Goal: Information Seeking & Learning: Learn about a topic

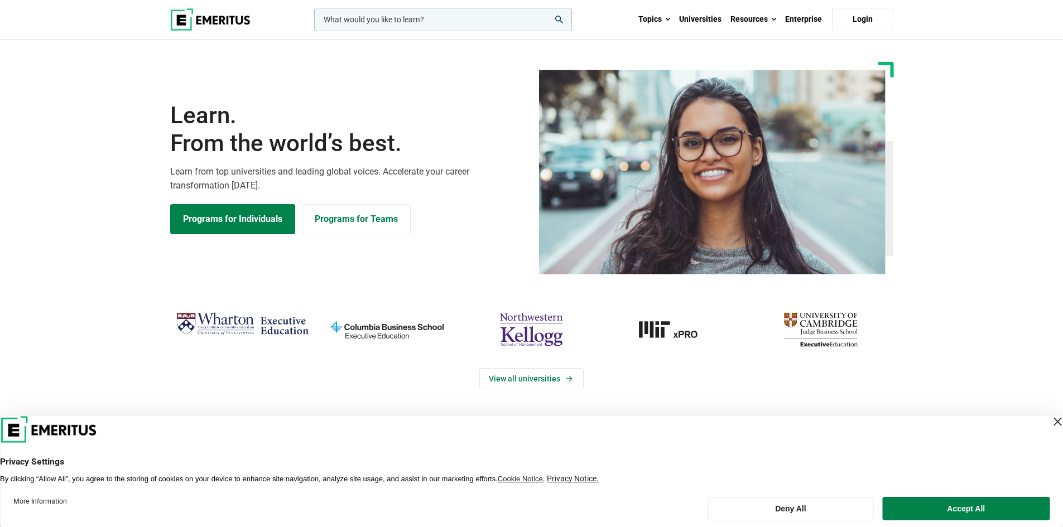
click at [1049, 416] on div "Close Layer" at bounding box center [1057, 422] width 16 height 16
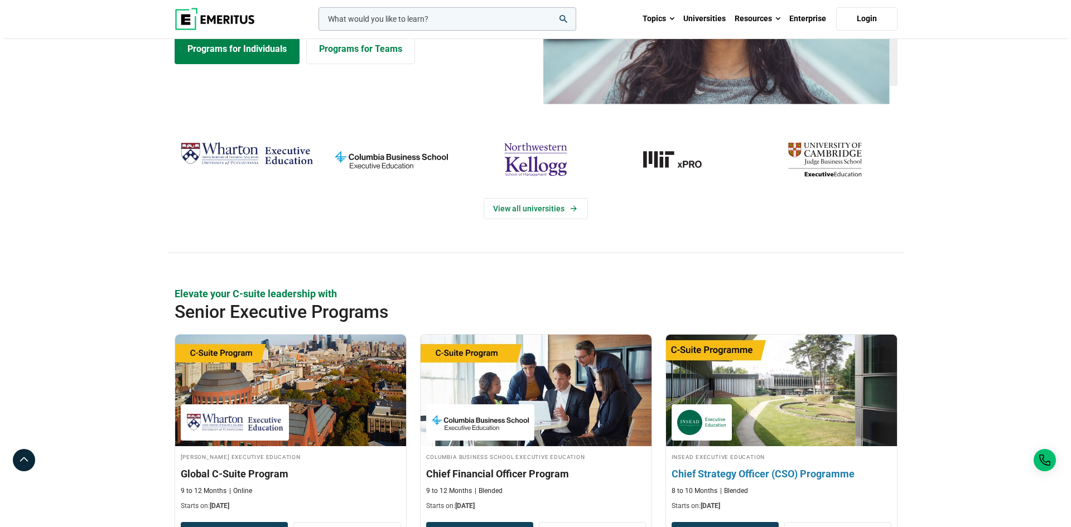
scroll to position [56, 0]
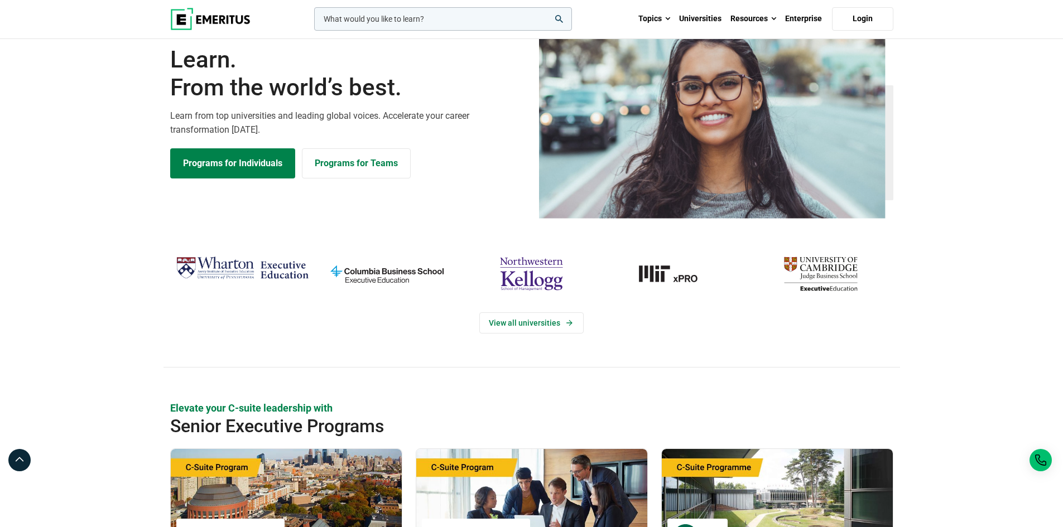
click at [358, 25] on input "woocommerce-product-search-field-0" at bounding box center [443, 18] width 258 height 23
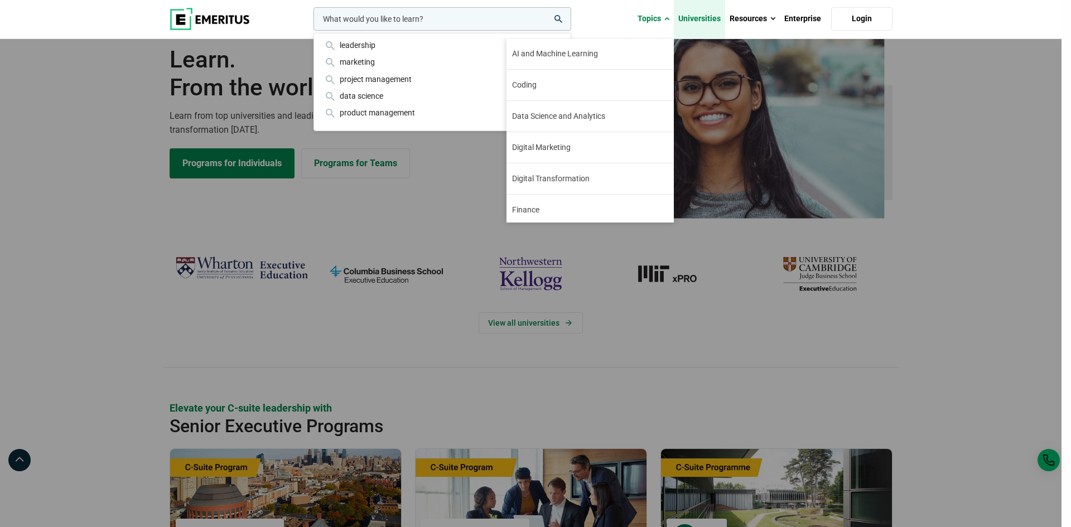
click at [701, 18] on link "Universities" at bounding box center [699, 18] width 51 height 39
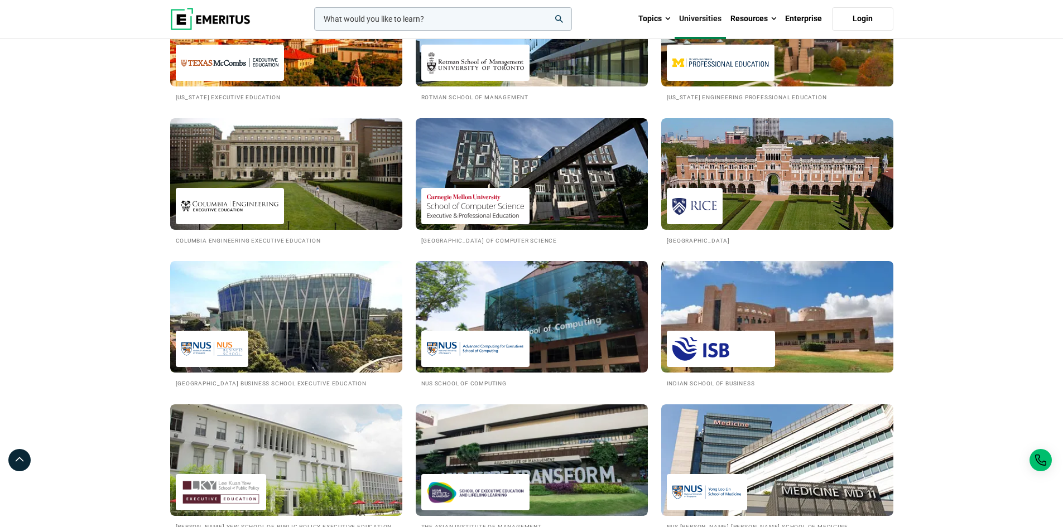
scroll to position [837, 0]
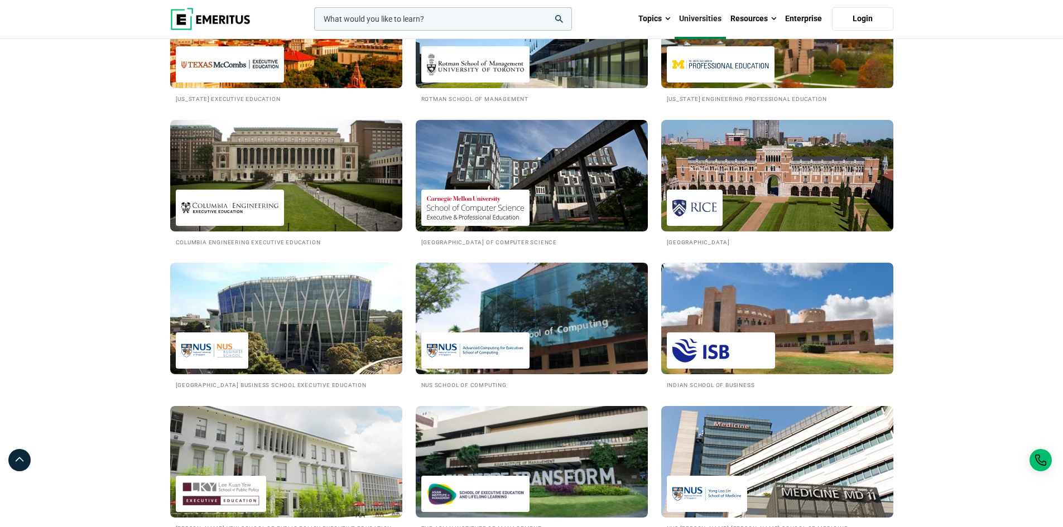
click at [548, 311] on img at bounding box center [531, 318] width 255 height 123
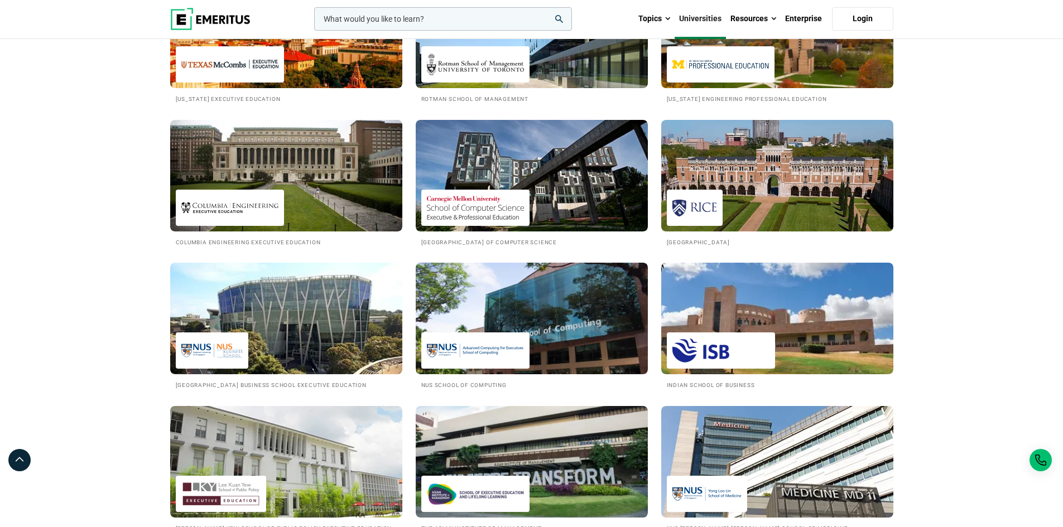
click at [283, 311] on img at bounding box center [286, 319] width 232 height 112
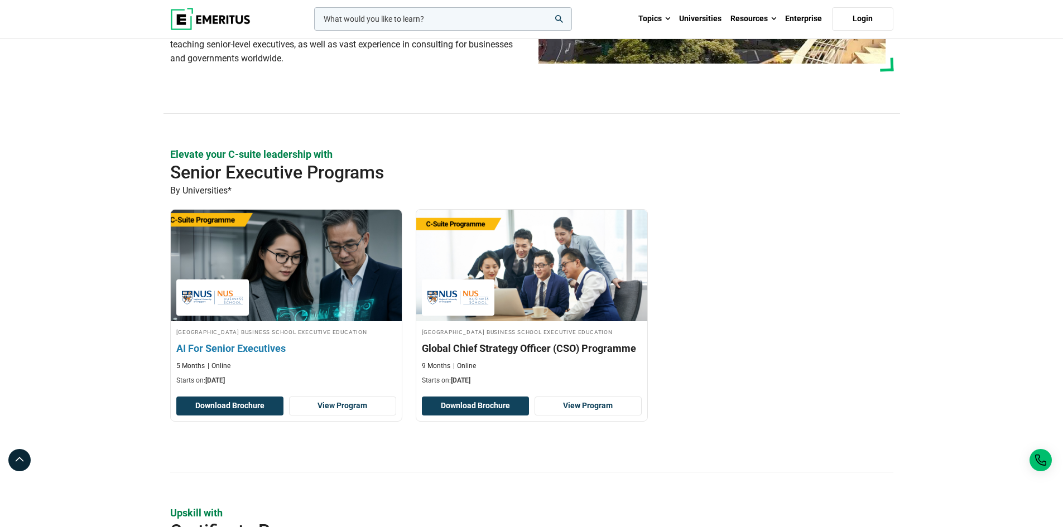
scroll to position [223, 0]
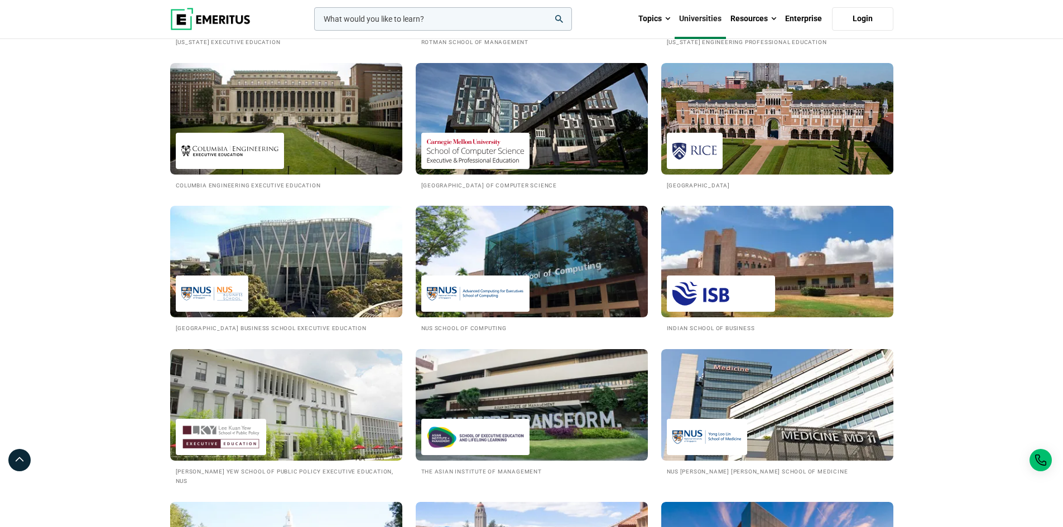
scroll to position [893, 0]
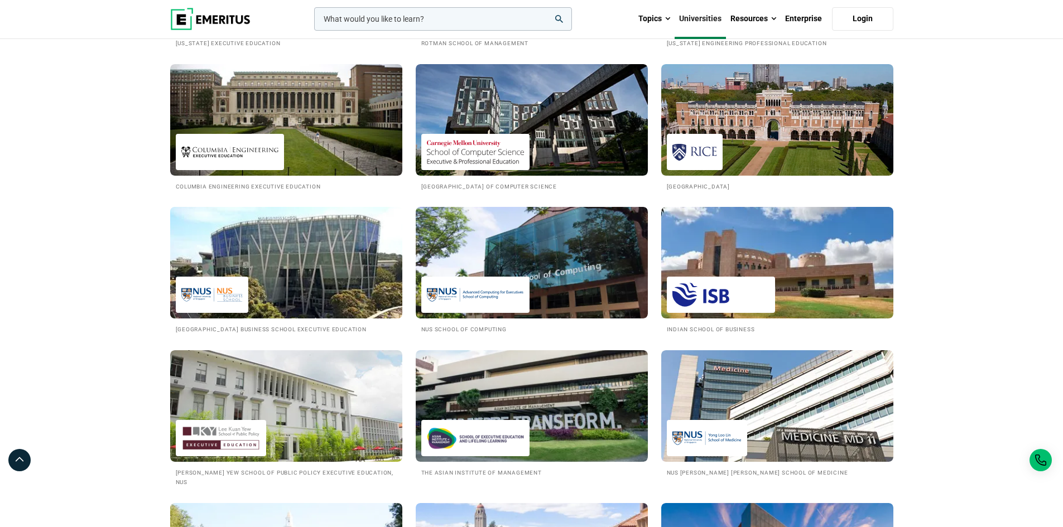
click at [281, 254] on img at bounding box center [285, 262] width 255 height 123
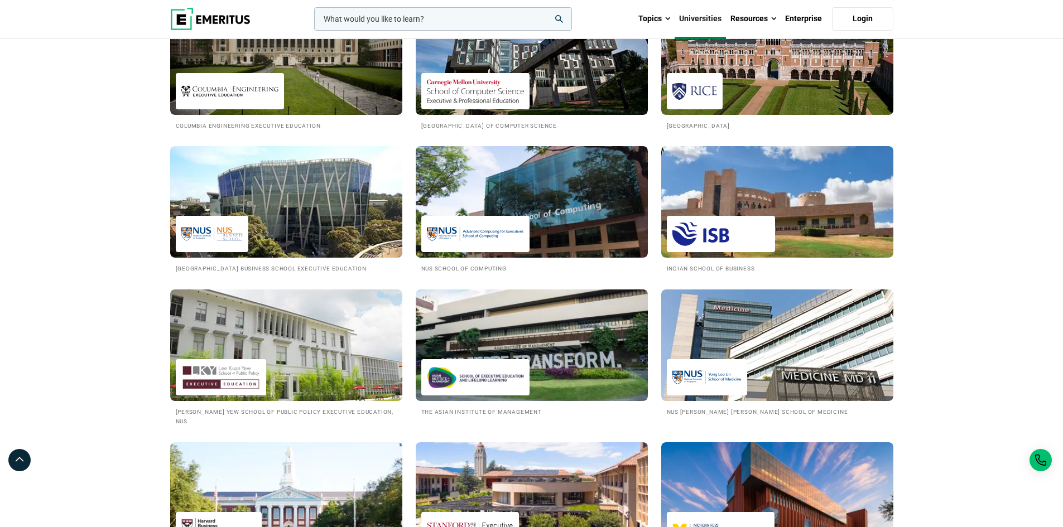
scroll to position [1116, 0]
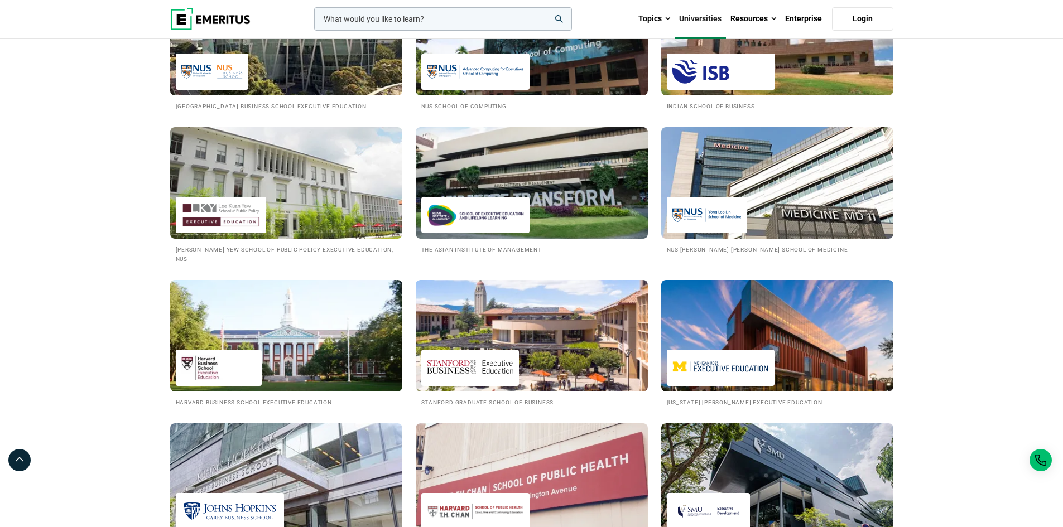
click at [277, 74] on img at bounding box center [285, 39] width 255 height 123
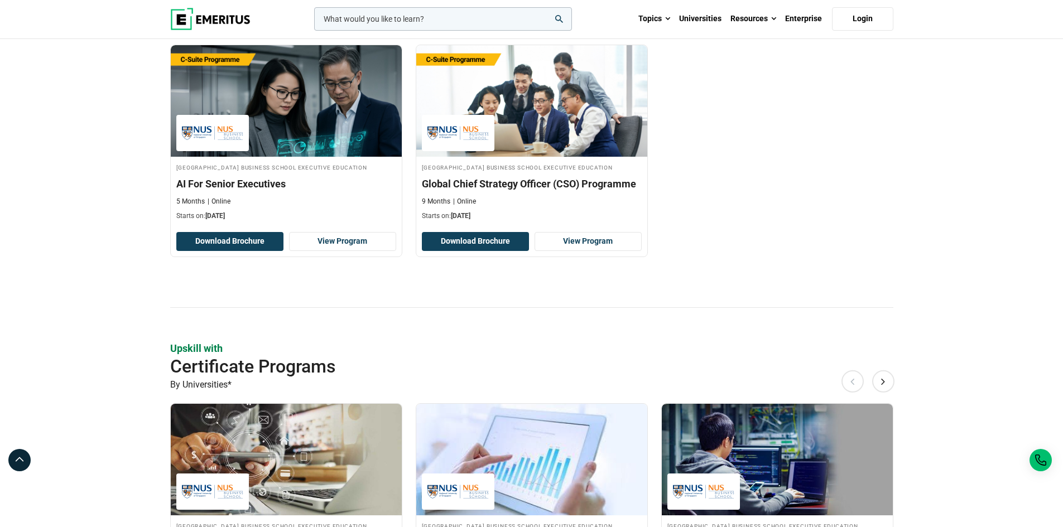
scroll to position [279, 0]
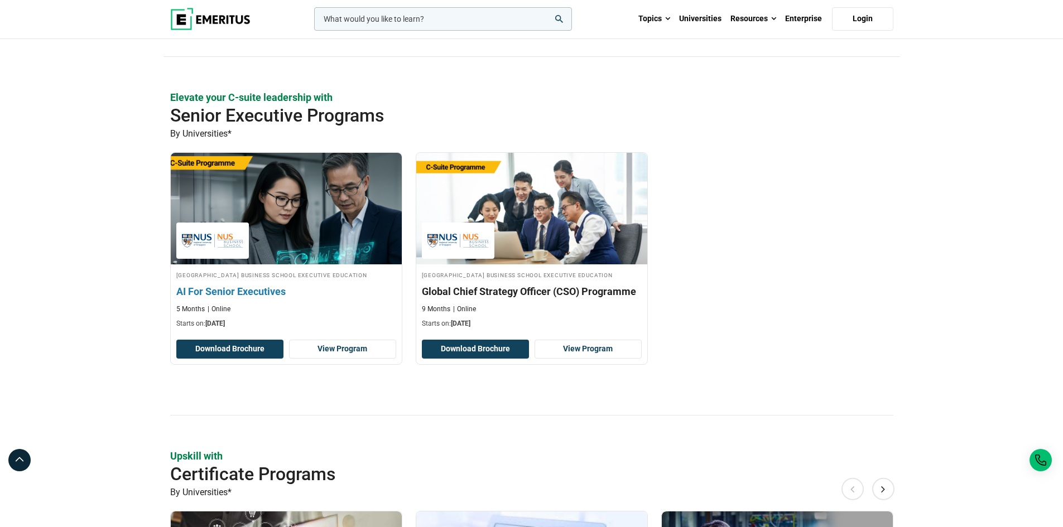
click at [278, 298] on h3 "AI For Senior Executives" at bounding box center [286, 291] width 220 height 14
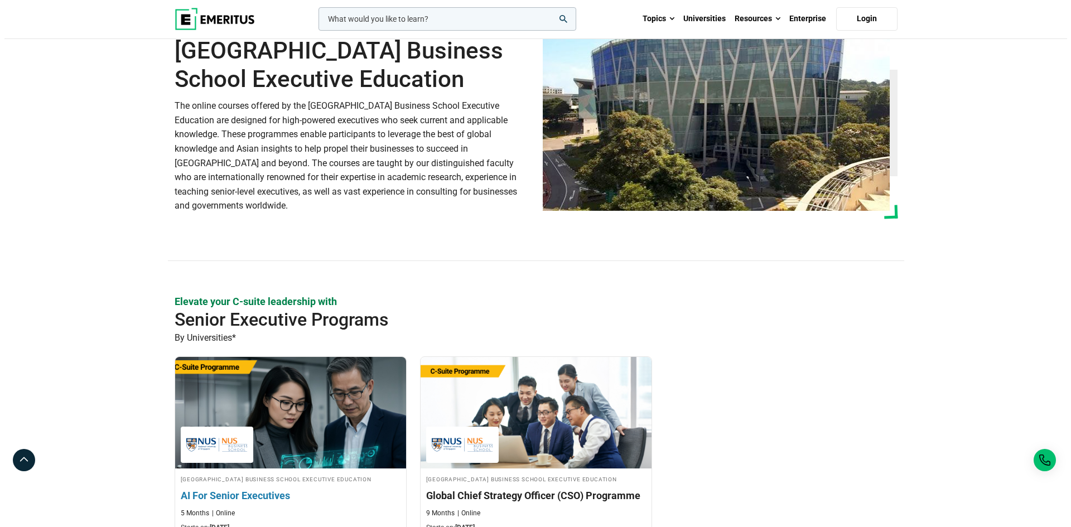
scroll to position [0, 0]
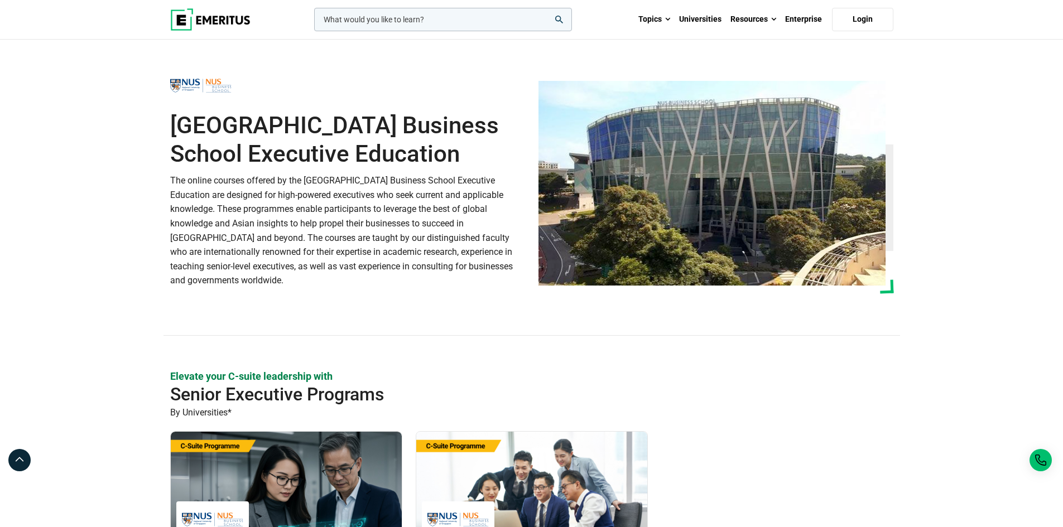
click at [403, 21] on input "woocommerce-product-search-field-0" at bounding box center [443, 19] width 258 height 23
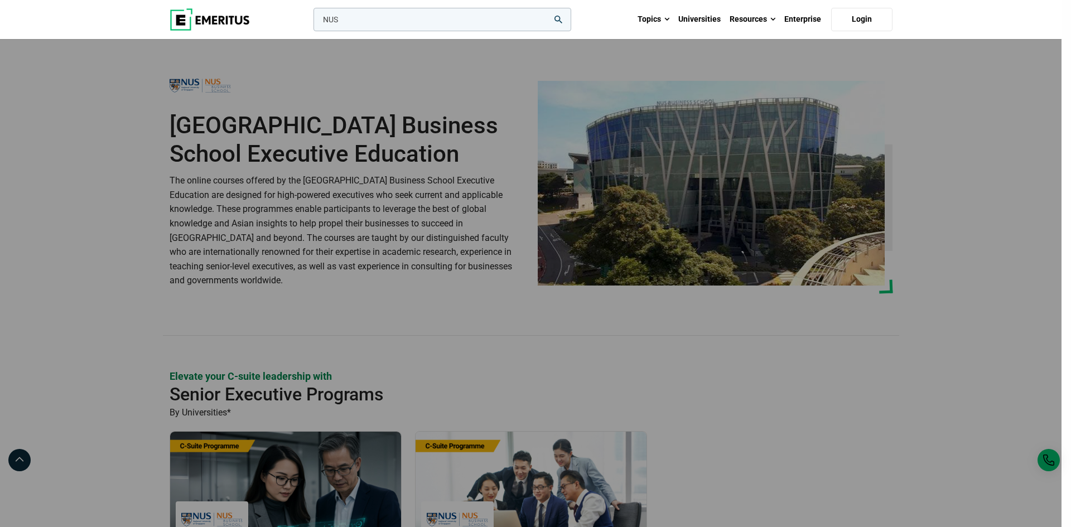
type input "NUS"
click at [311, 22] on button "search" at bounding box center [311, 22] width 0 height 0
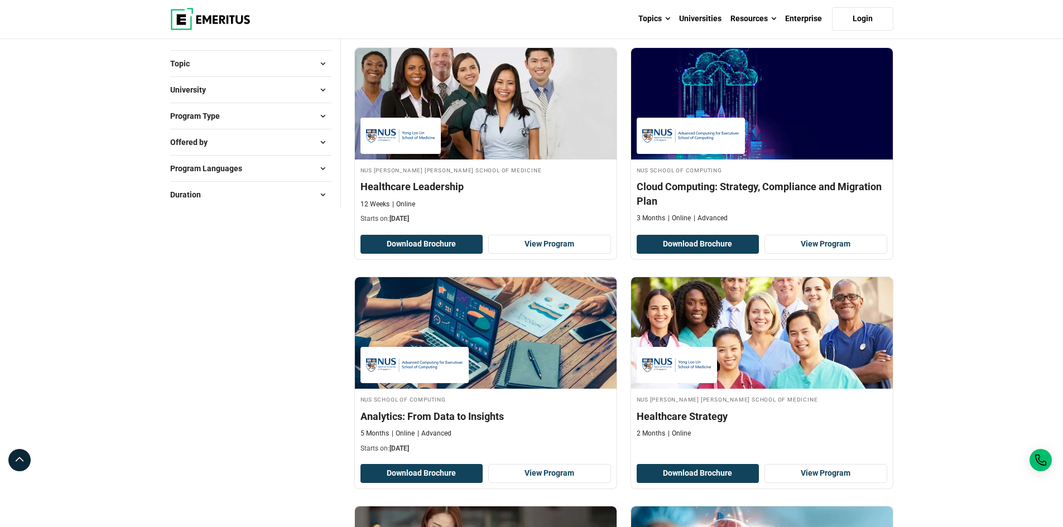
scroll to position [56, 0]
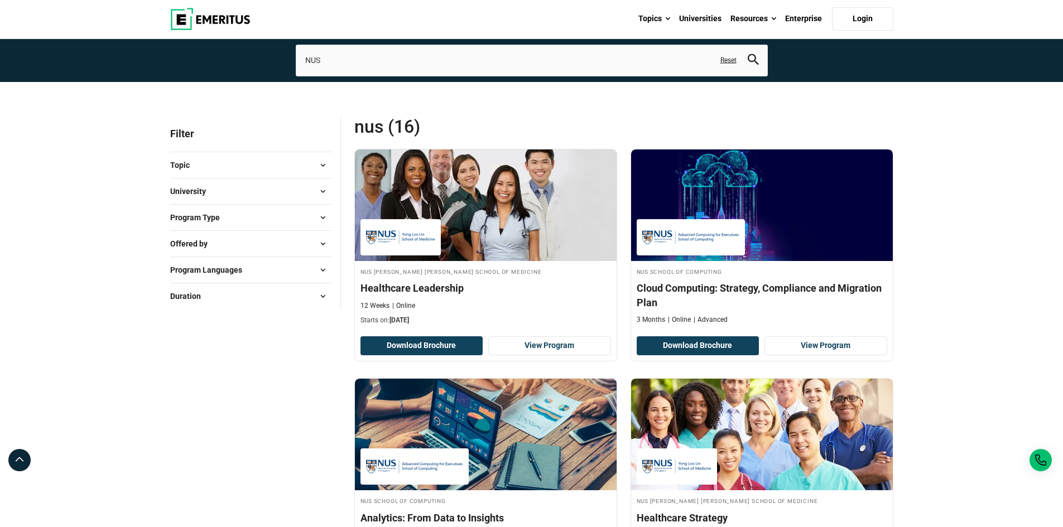
click at [325, 266] on span at bounding box center [323, 270] width 17 height 17
click at [325, 237] on span at bounding box center [323, 243] width 17 height 17
click at [324, 216] on span at bounding box center [323, 217] width 17 height 17
click at [176, 335] on input "University ( 16 )" at bounding box center [176, 332] width 11 height 11
checkbox input "true"
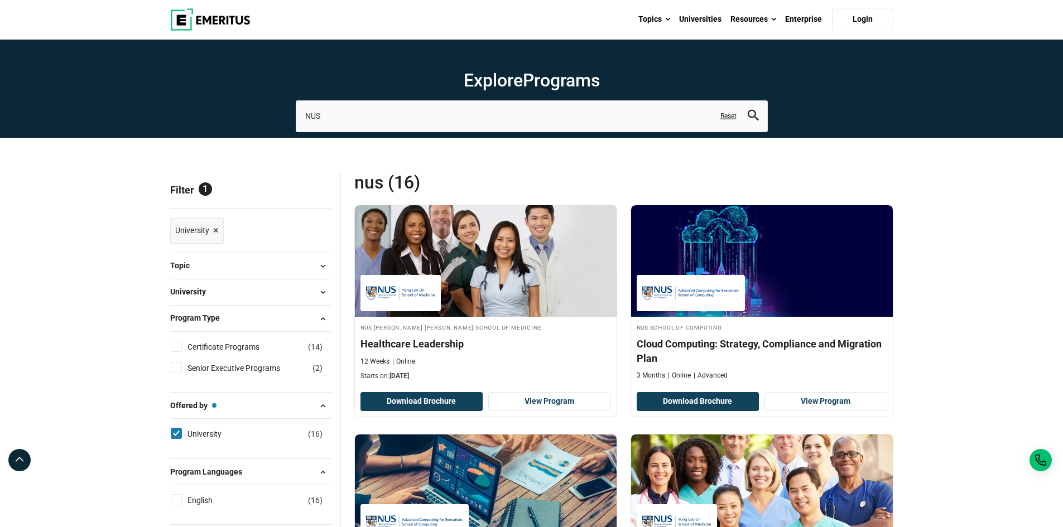
click at [293, 263] on button "Topic" at bounding box center [250, 266] width 161 height 17
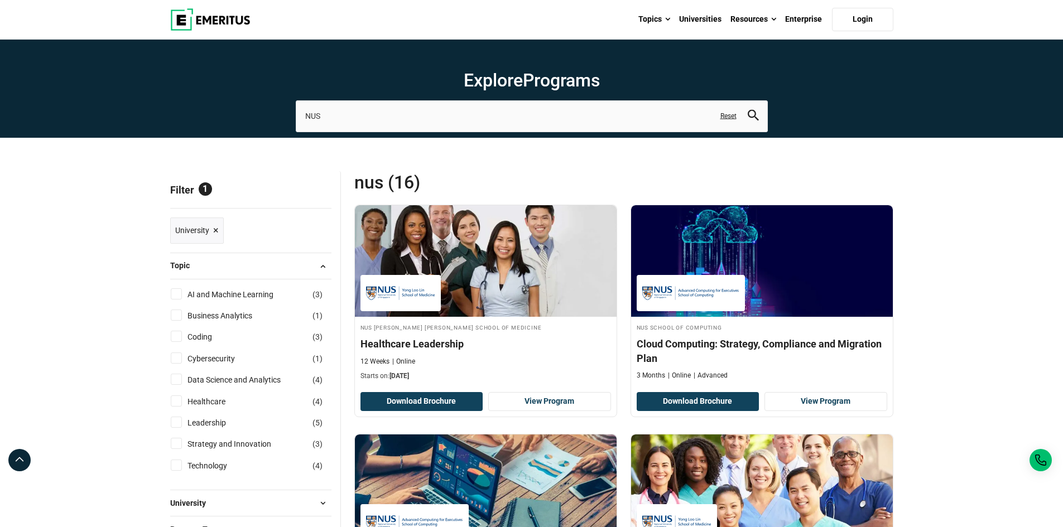
click at [180, 292] on input "AI and Machine Learning ( 3 )" at bounding box center [176, 293] width 11 height 11
checkbox input "true"
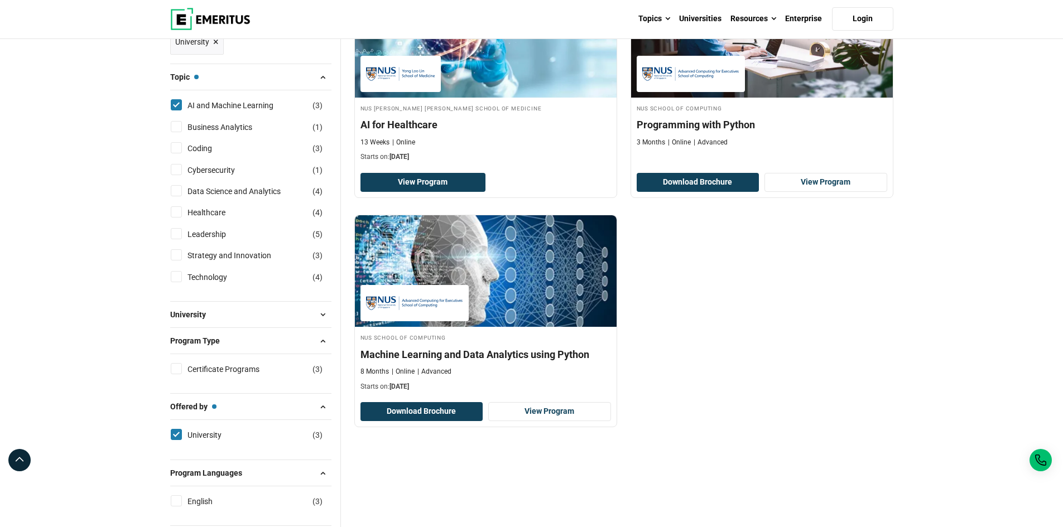
scroll to position [223, 0]
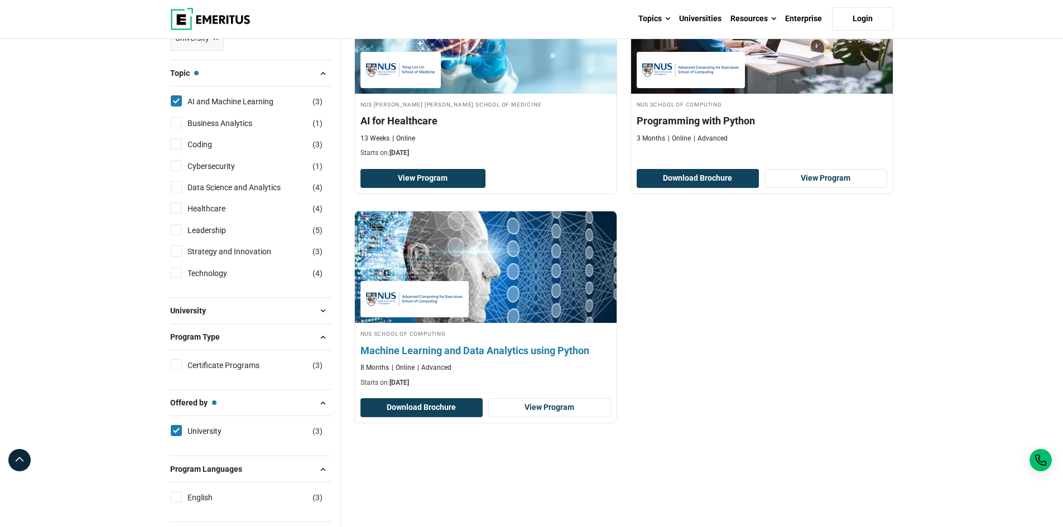
click at [542, 352] on h4 "Machine Learning and Data Analytics using Python" at bounding box center [485, 351] width 250 height 14
